Goal: Book appointment/travel/reservation

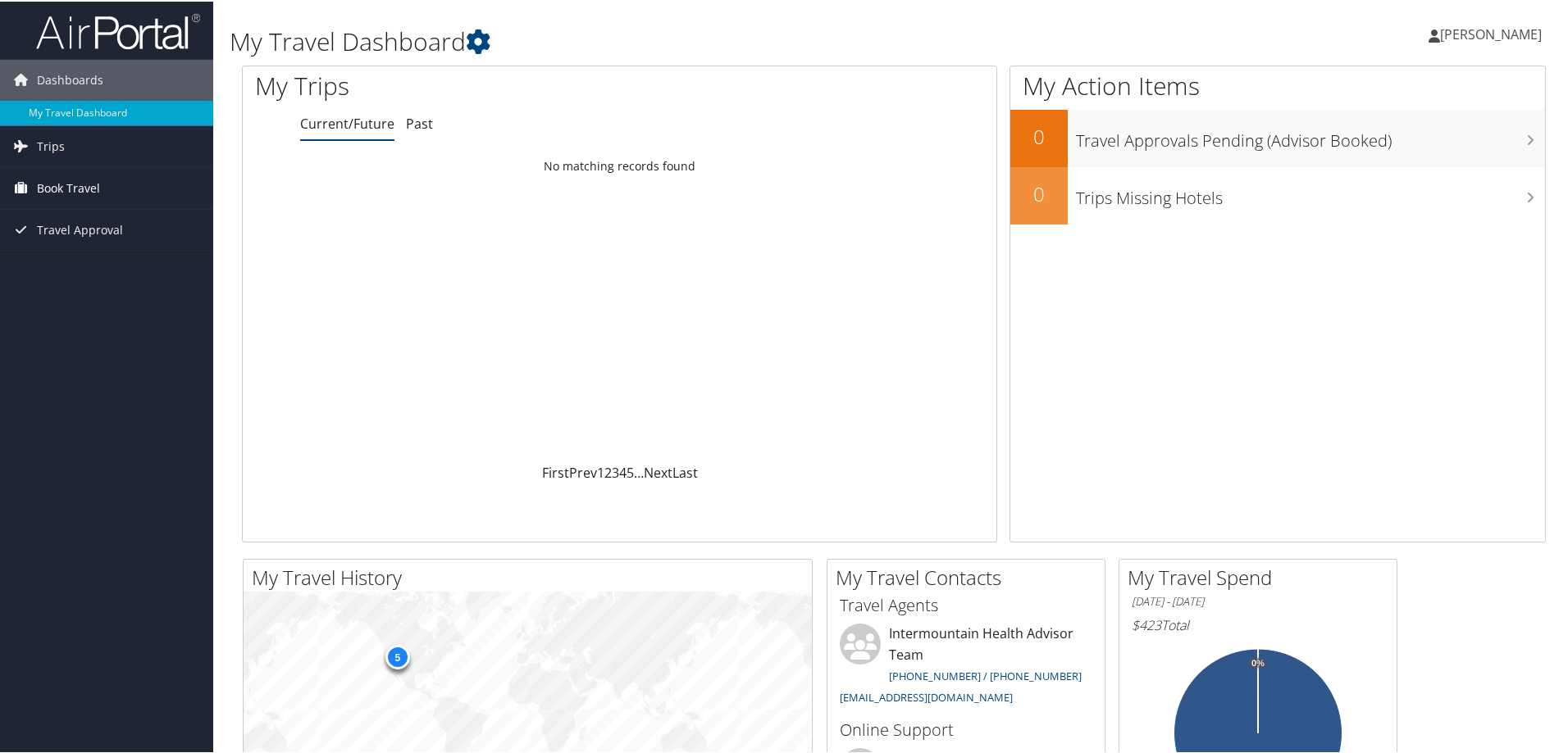
click at [74, 181] on span "Book Travel" at bounding box center [68, 187] width 63 height 41
click at [68, 137] on link "Trips" at bounding box center [106, 146] width 214 height 41
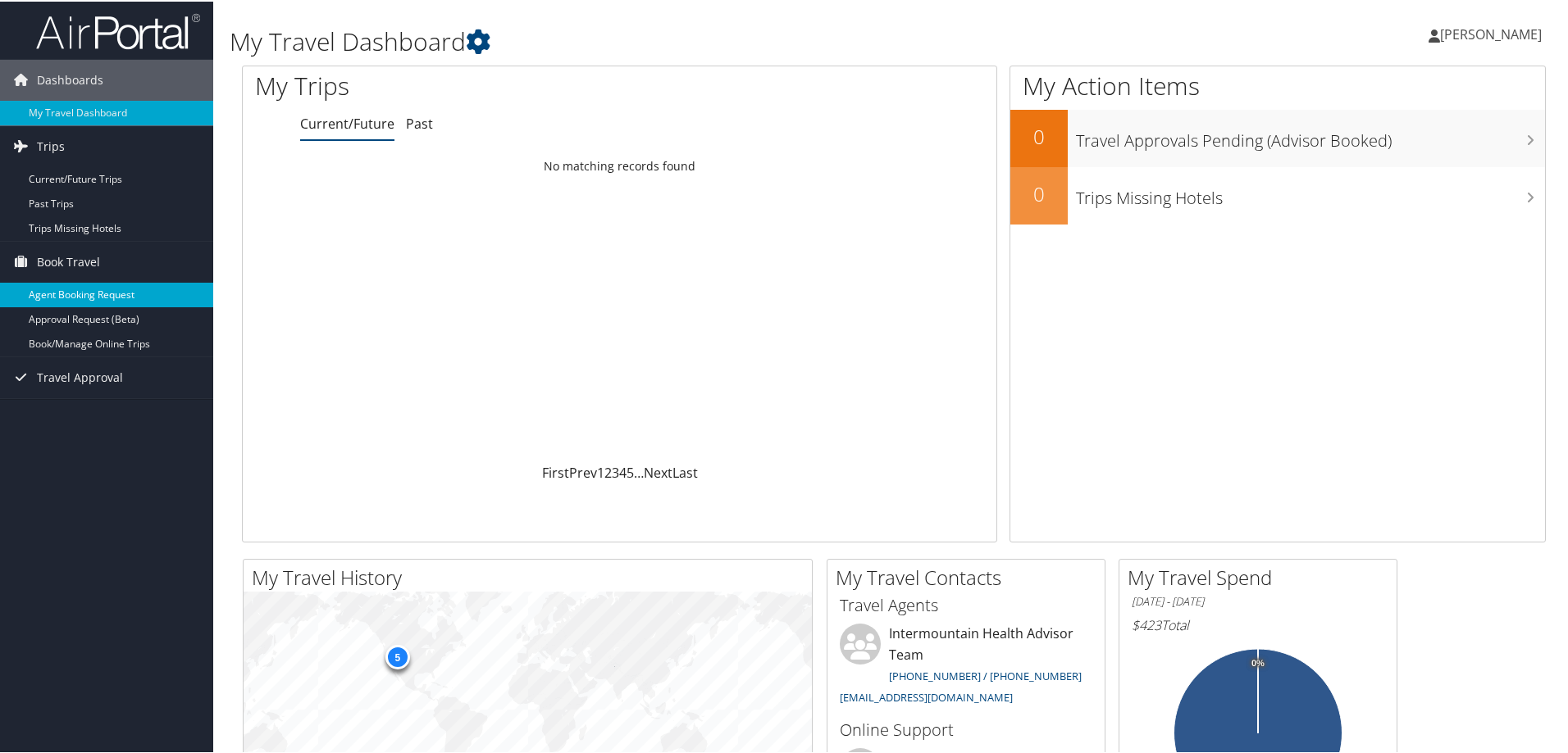
click at [80, 292] on link "Agent Booking Request" at bounding box center [106, 293] width 214 height 24
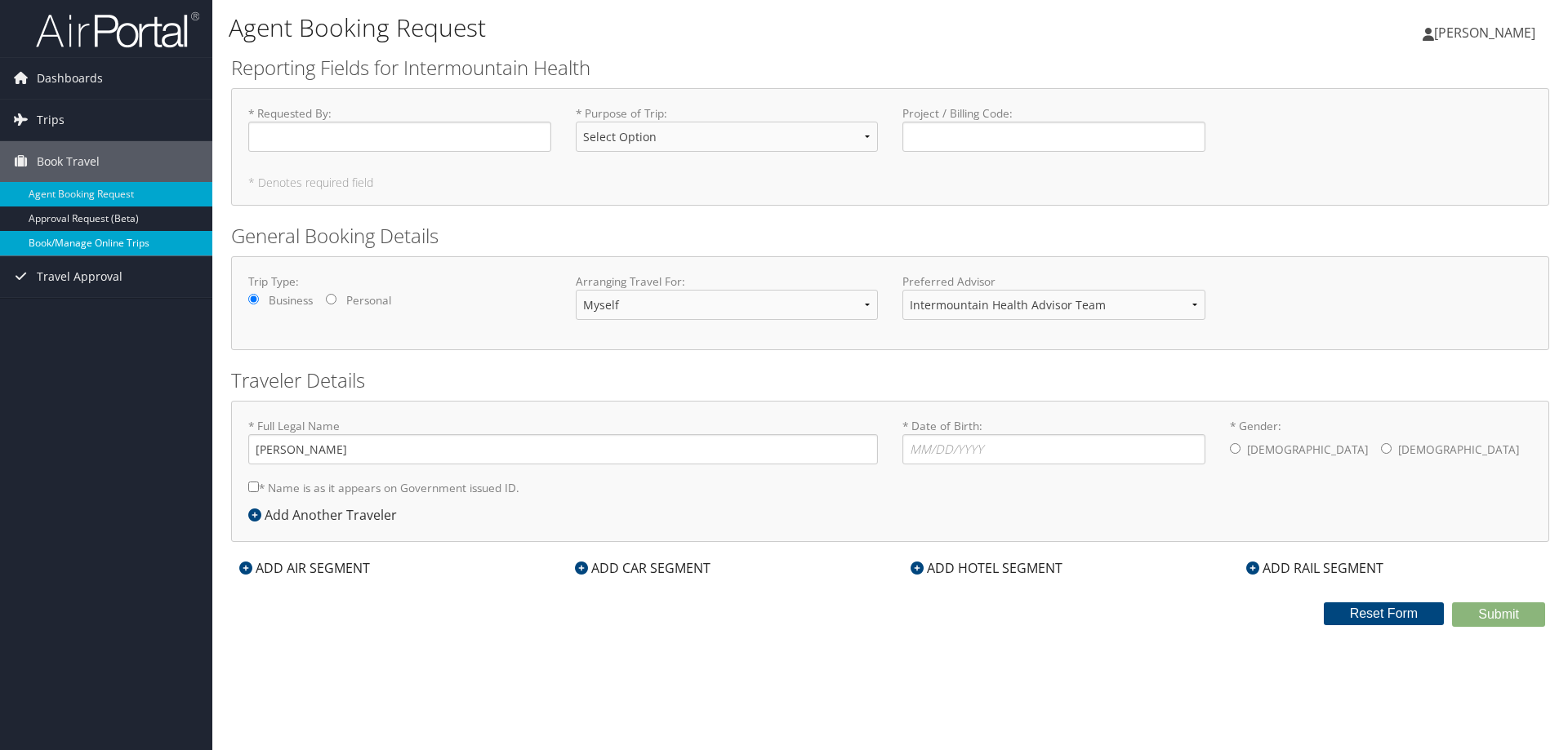
click at [151, 247] on link "Book/Manage Online Trips" at bounding box center [106, 243] width 213 height 24
